Goal: Task Accomplishment & Management: Manage account settings

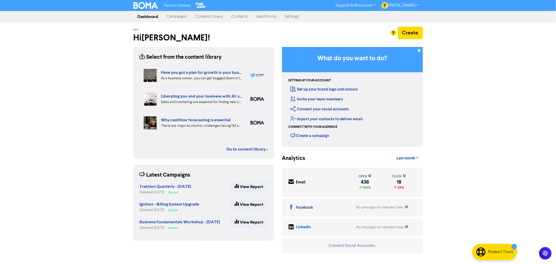
click at [181, 17] on link "Campaigns" at bounding box center [177, 16] width 29 height 10
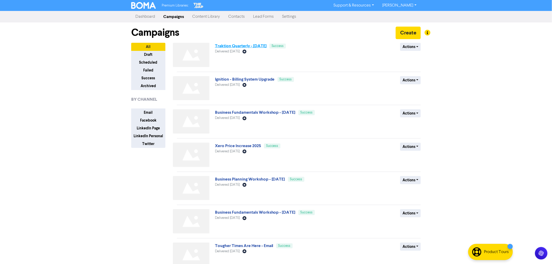
click at [250, 47] on link "Traktion Quarterly - [DATE]" at bounding box center [241, 45] width 52 height 5
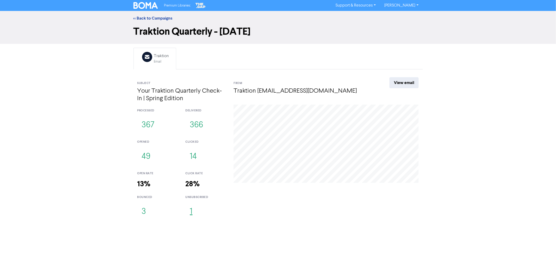
click at [189, 213] on button "1" at bounding box center [190, 211] width 11 height 17
click at [143, 212] on button "3" at bounding box center [143, 211] width 13 height 17
click at [146, 211] on button "3" at bounding box center [143, 211] width 13 height 17
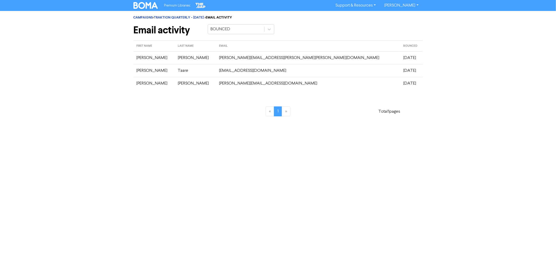
click at [189, 59] on td "Spriggs" at bounding box center [195, 57] width 41 height 13
click at [148, 16] on link "CAMPAIGNS" at bounding box center [144, 17] width 20 height 4
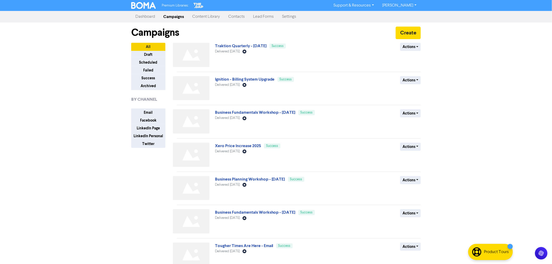
click at [241, 17] on link "Contacts" at bounding box center [236, 16] width 25 height 10
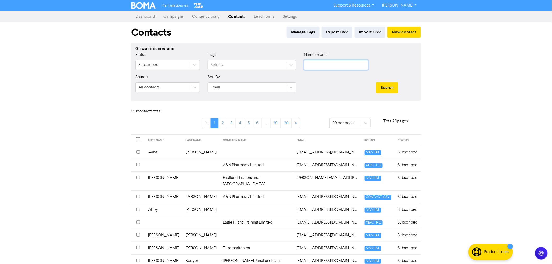
click at [327, 66] on input "text" at bounding box center [336, 65] width 64 height 10
type input "david spr"
click at [376, 82] on button "Search" at bounding box center [387, 87] width 22 height 11
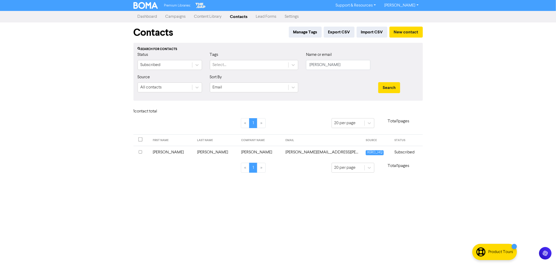
click at [197, 153] on td "Spriggs" at bounding box center [216, 152] width 44 height 13
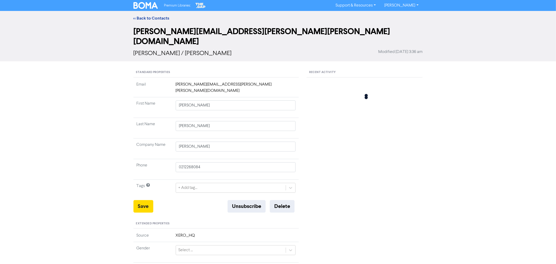
type input "12 Steed AvenueTe Hapara"
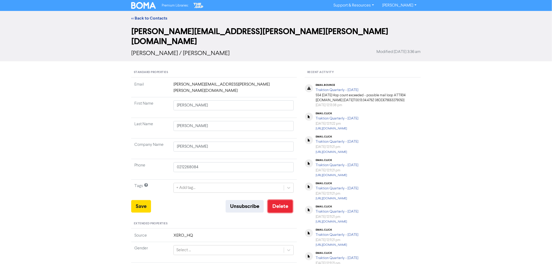
click at [286, 200] on button "Delete" at bounding box center [280, 206] width 25 height 13
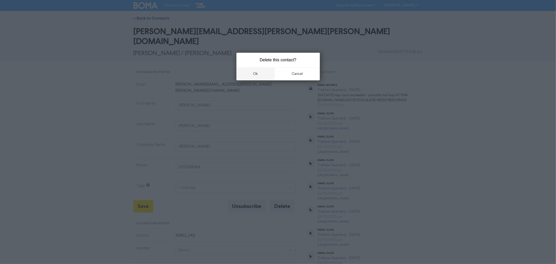
click at [254, 76] on button "ok" at bounding box center [256, 73] width 39 height 13
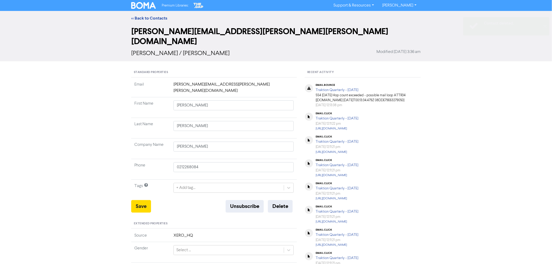
type input "12 Steed AvenueTe Hapara"
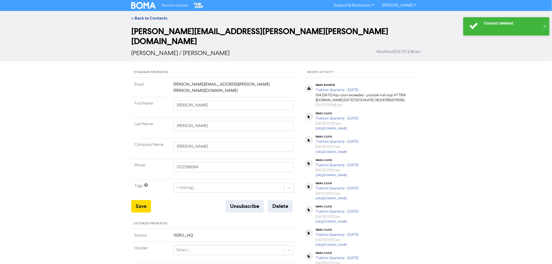
type input "12 Steed AvenueTe Hapara"
click at [152, 17] on link "<< Back to Contacts" at bounding box center [149, 18] width 36 height 5
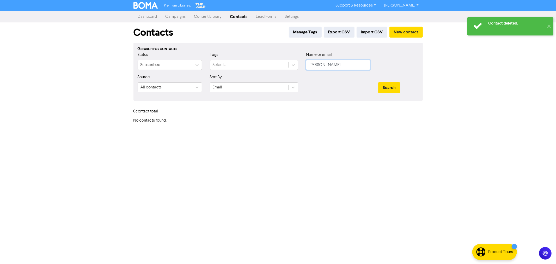
click at [326, 63] on input "david spr" at bounding box center [338, 65] width 64 height 10
drag, startPoint x: 334, startPoint y: 64, endPoint x: 241, endPoint y: 56, distance: 93.7
click at [249, 58] on div "Status Subscribed Tags Select... Name or email david spr" at bounding box center [278, 63] width 289 height 22
type input "jasmin"
click at [379, 82] on button "Search" at bounding box center [390, 87] width 22 height 11
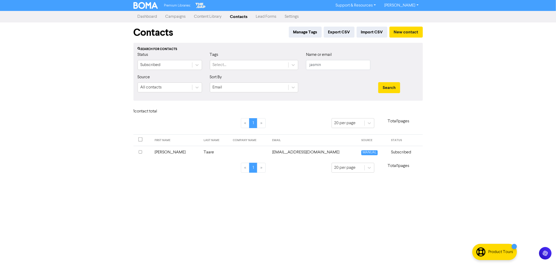
click at [167, 153] on td "Jasmine" at bounding box center [176, 152] width 49 height 13
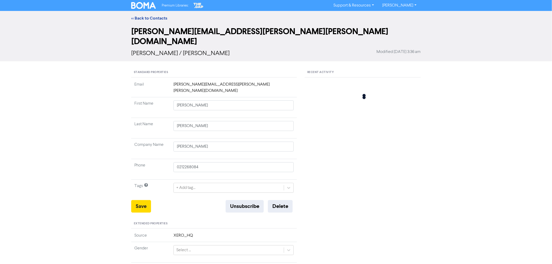
type input "12 Steed AvenueTe Hapara"
type input "Jasmine"
type input "Taare"
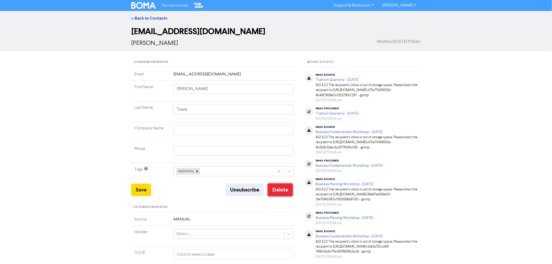
click at [280, 191] on button "Delete" at bounding box center [280, 190] width 25 height 13
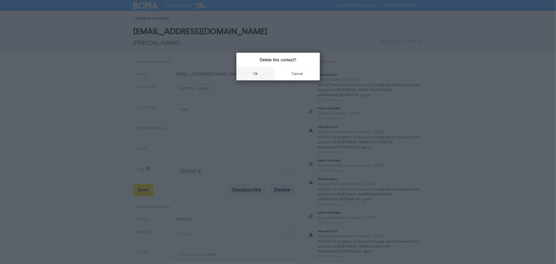
click at [251, 74] on button "ok" at bounding box center [256, 73] width 39 height 13
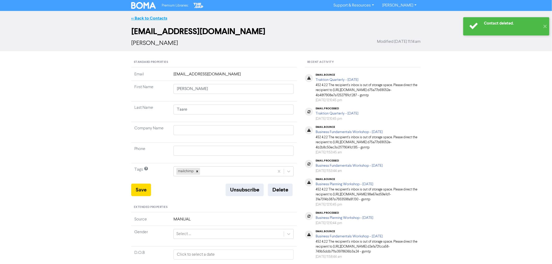
click at [151, 17] on link "<< Back to Contacts" at bounding box center [149, 18] width 36 height 5
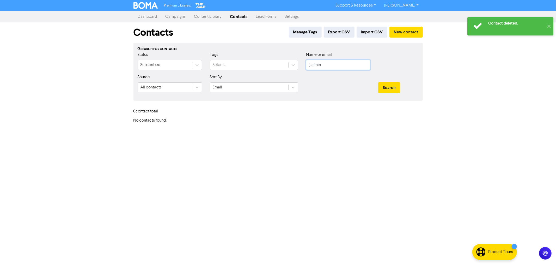
drag, startPoint x: 336, startPoint y: 61, endPoint x: 293, endPoint y: 59, distance: 42.3
click at [332, 61] on input "jasmin" at bounding box center [338, 65] width 64 height 10
drag, startPoint x: 341, startPoint y: 69, endPoint x: 278, endPoint y: 60, distance: 63.3
click at [285, 62] on div "Status Subscribed Tags Select... Name or email jasmin" at bounding box center [278, 63] width 289 height 22
type input "richard"
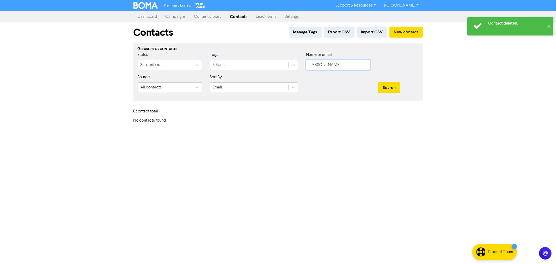
click at [379, 82] on button "Search" at bounding box center [390, 87] width 22 height 11
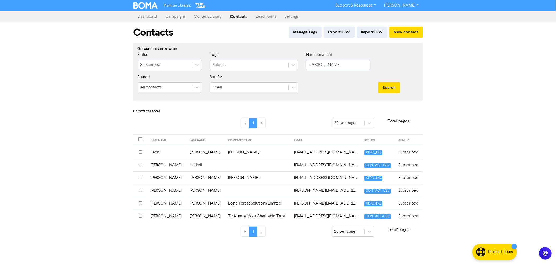
click at [187, 191] on td "Ashby" at bounding box center [206, 190] width 39 height 13
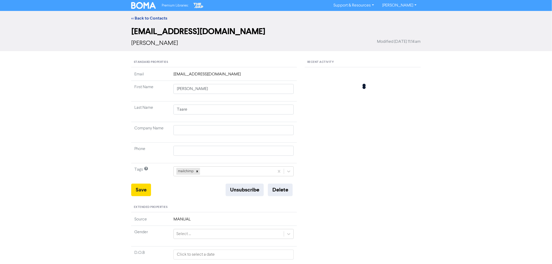
type input "Richard"
type input "Ashby"
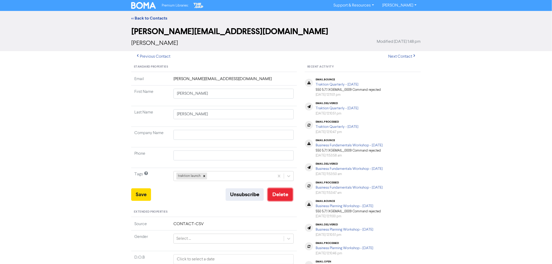
click at [284, 193] on button "Delete" at bounding box center [280, 194] width 25 height 13
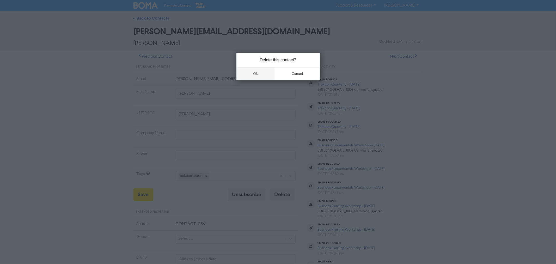
click at [254, 71] on button "ok" at bounding box center [256, 73] width 39 height 13
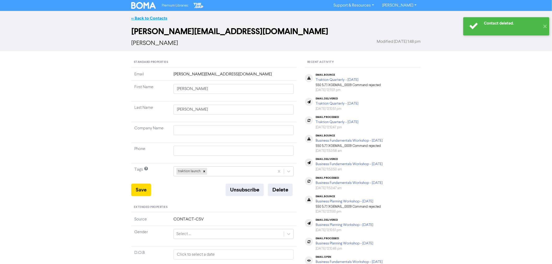
click at [157, 19] on link "<< Back to Contacts" at bounding box center [149, 18] width 36 height 5
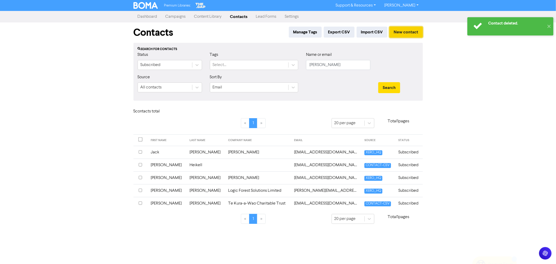
click at [408, 31] on button "New contact" at bounding box center [406, 32] width 33 height 11
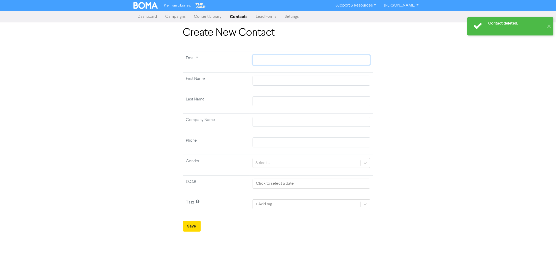
click at [268, 61] on input "text" at bounding box center [311, 60] width 117 height 10
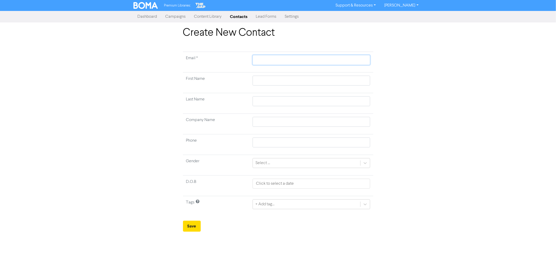
paste input "richard@gilshep.co.nz"
type input "richard@gilshep.co.nz"
click at [261, 79] on input "text" at bounding box center [311, 81] width 117 height 10
type input "R"
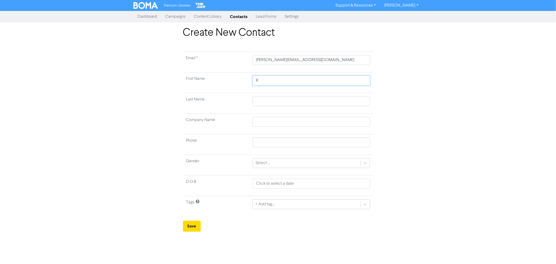
type input "Ri"
type input "Ric"
type input "Rich"
type input "Richa"
type input "Richar"
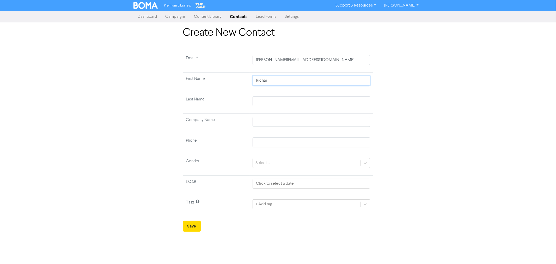
type input "Richard"
type input "A"
type input "As"
type input "Ash"
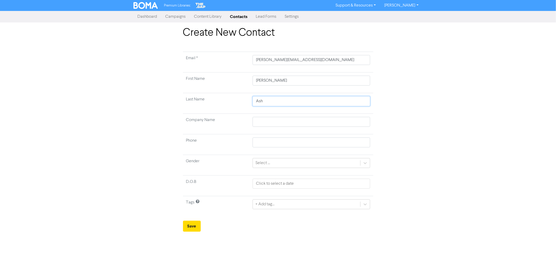
type input "Ashb"
type input "Ashby"
click at [299, 129] on td at bounding box center [312, 124] width 124 height 21
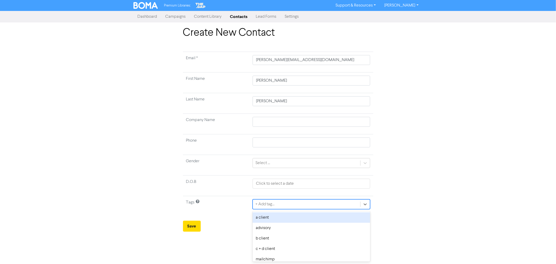
click at [272, 204] on div "+ Add tag..." at bounding box center [265, 204] width 19 height 6
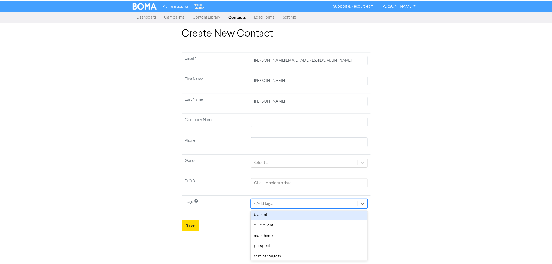
scroll to position [66, 0]
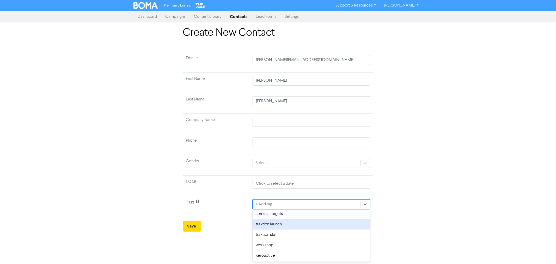
click at [287, 223] on div "traktion launch" at bounding box center [311, 224] width 117 height 10
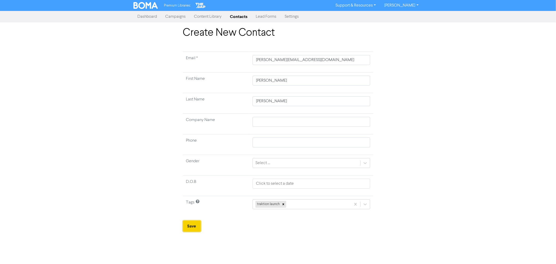
click at [193, 227] on button "Save" at bounding box center [192, 226] width 18 height 11
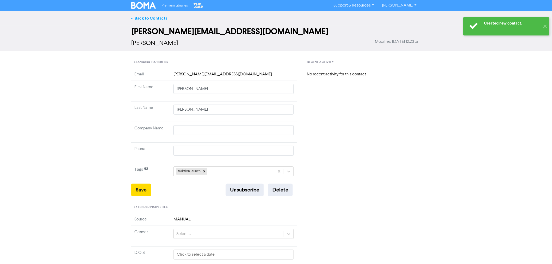
click at [149, 16] on link "<< Back to Contacts" at bounding box center [149, 18] width 36 height 5
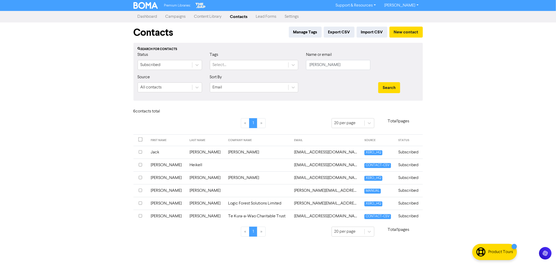
click at [174, 16] on link "Campaigns" at bounding box center [175, 16] width 29 height 10
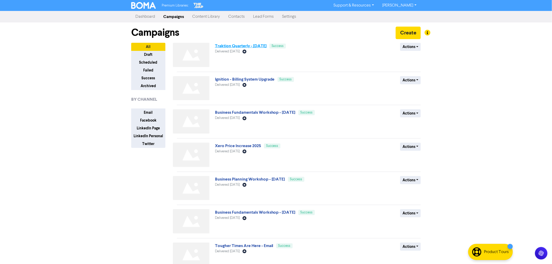
click at [250, 46] on link "Traktion Quarterly - [DATE]" at bounding box center [241, 45] width 52 height 5
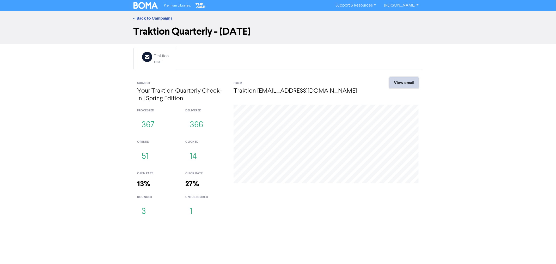
click at [411, 86] on link "View email" at bounding box center [404, 82] width 29 height 11
click at [147, 157] on button "51" at bounding box center [145, 156] width 16 height 17
click at [194, 158] on button "14" at bounding box center [193, 156] width 16 height 17
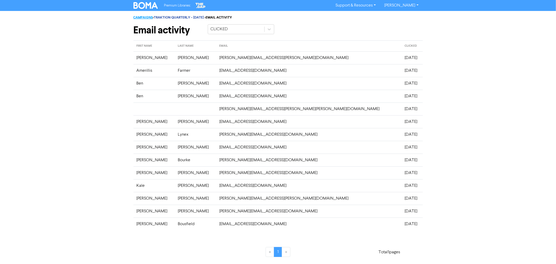
click at [142, 17] on link "CAMPAIGNS" at bounding box center [144, 17] width 20 height 4
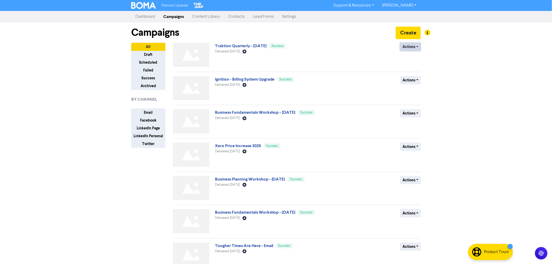
click at [416, 50] on button "Actions" at bounding box center [410, 47] width 21 height 8
click at [235, 42] on div "Campaigns Create" at bounding box center [276, 32] width 290 height 20
click at [237, 45] on link "Traktion Quarterly - [DATE]" at bounding box center [241, 45] width 52 height 5
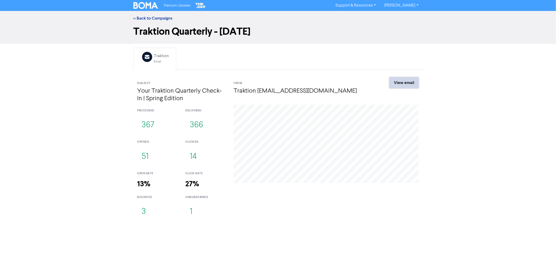
click at [401, 84] on link "View email" at bounding box center [404, 82] width 29 height 11
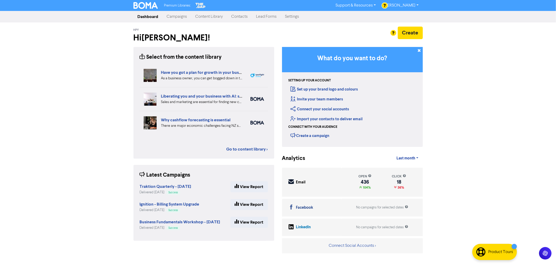
click at [170, 14] on link "Campaigns" at bounding box center [177, 16] width 29 height 10
